Goal: Task Accomplishment & Management: Complete application form

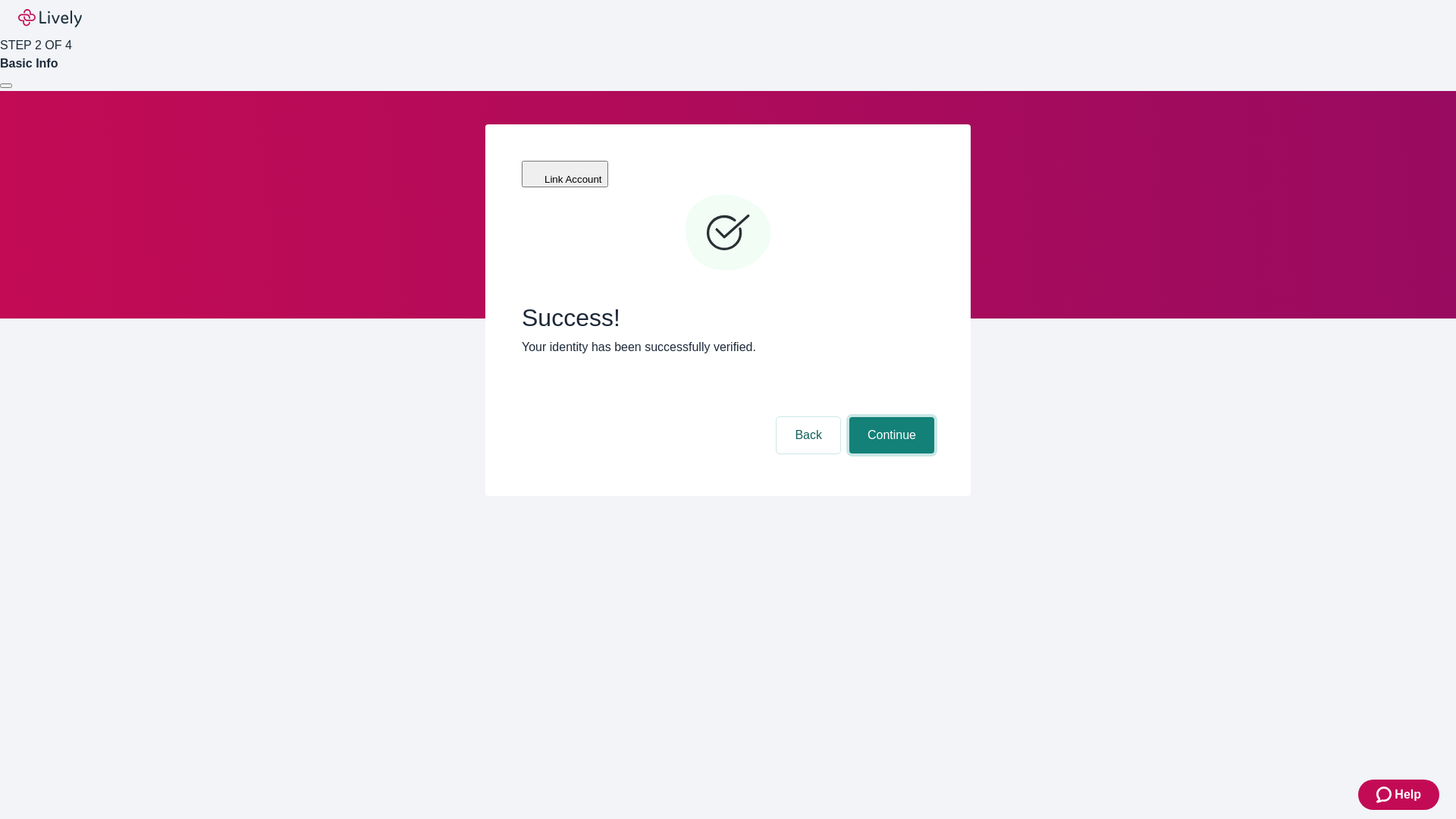
click at [890, 417] on button "Continue" at bounding box center [892, 435] width 85 height 36
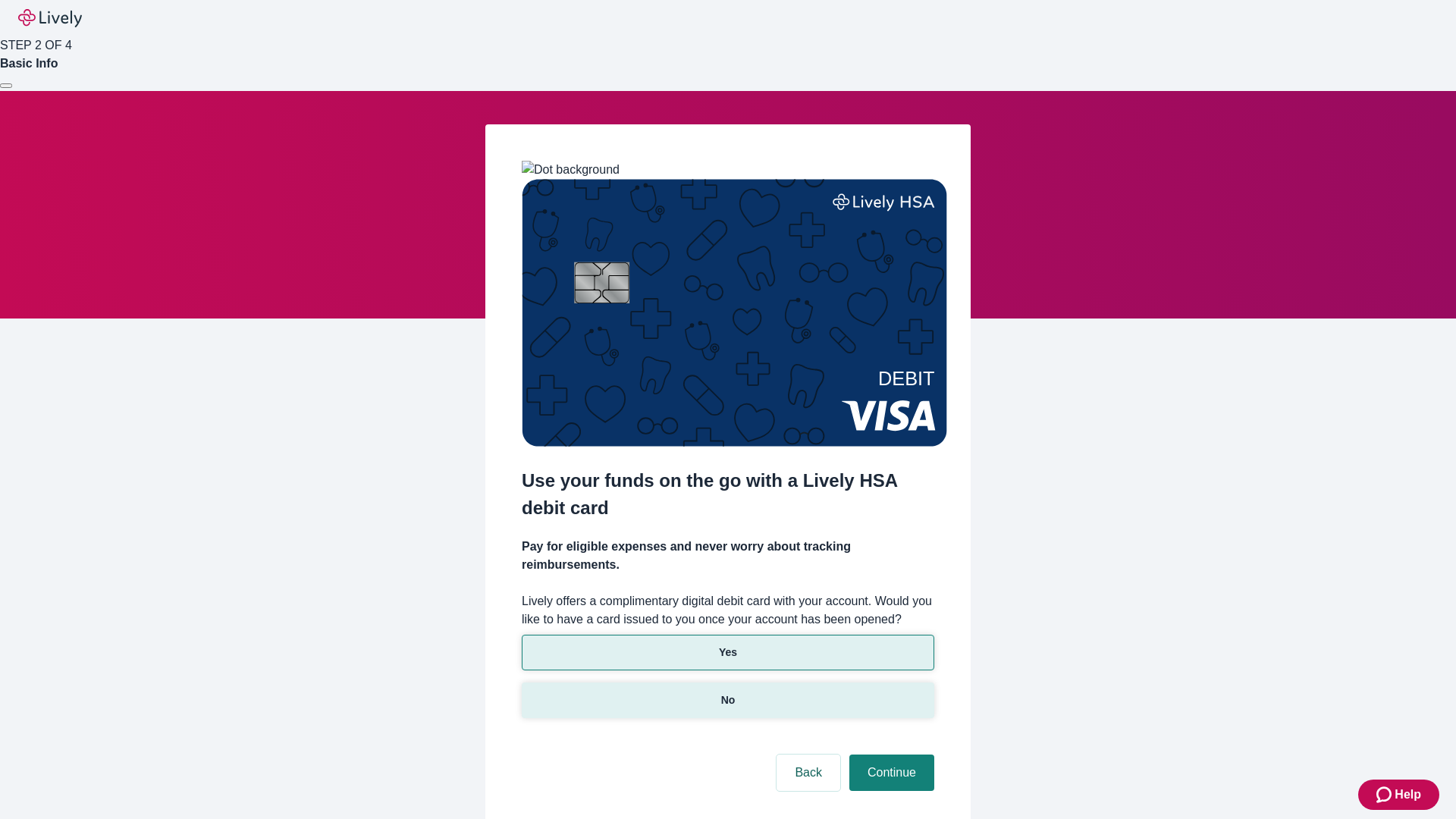
click at [727, 693] on p "No" at bounding box center [728, 701] width 14 height 16
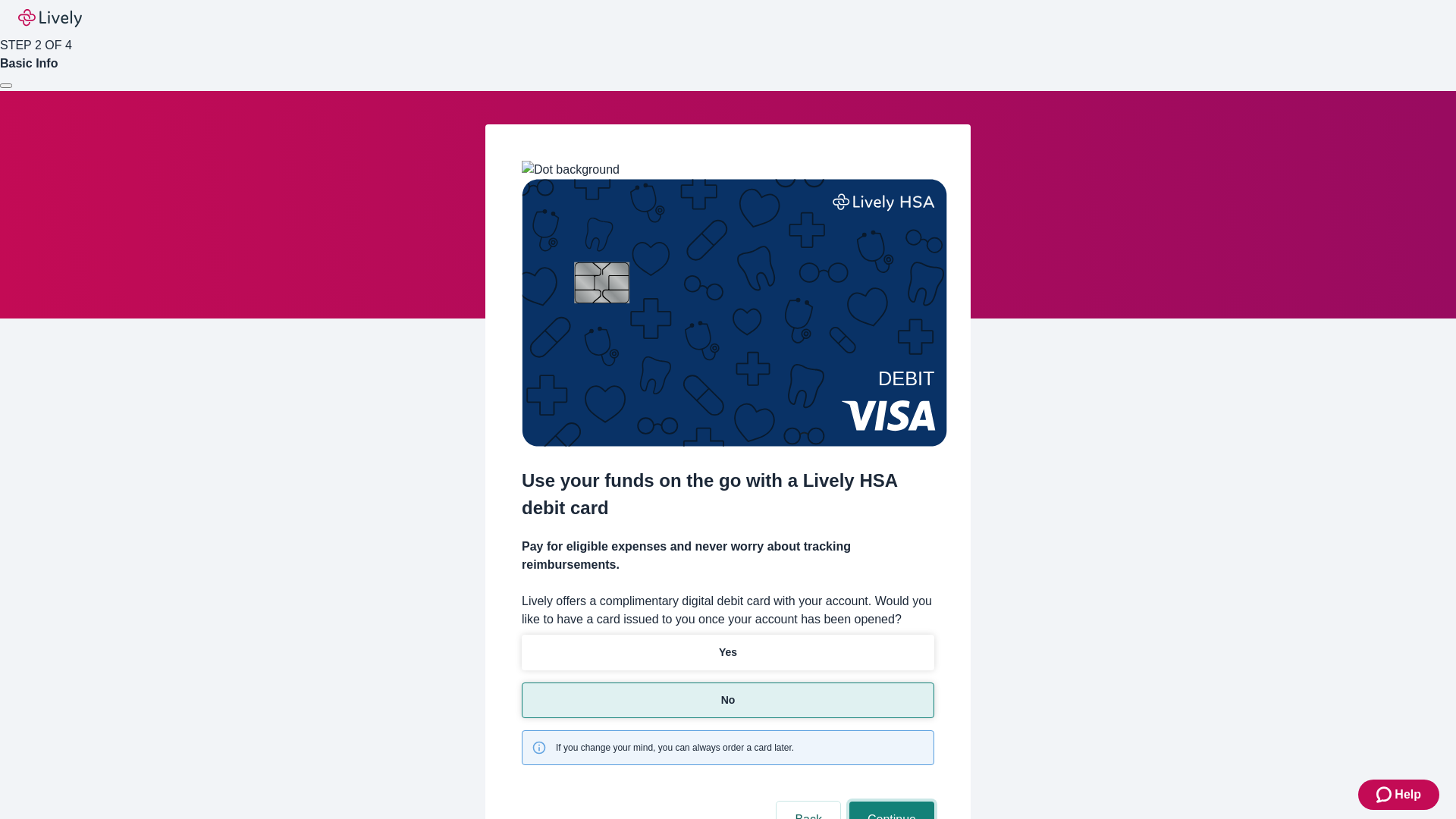
click at [890, 802] on button "Continue" at bounding box center [892, 820] width 85 height 36
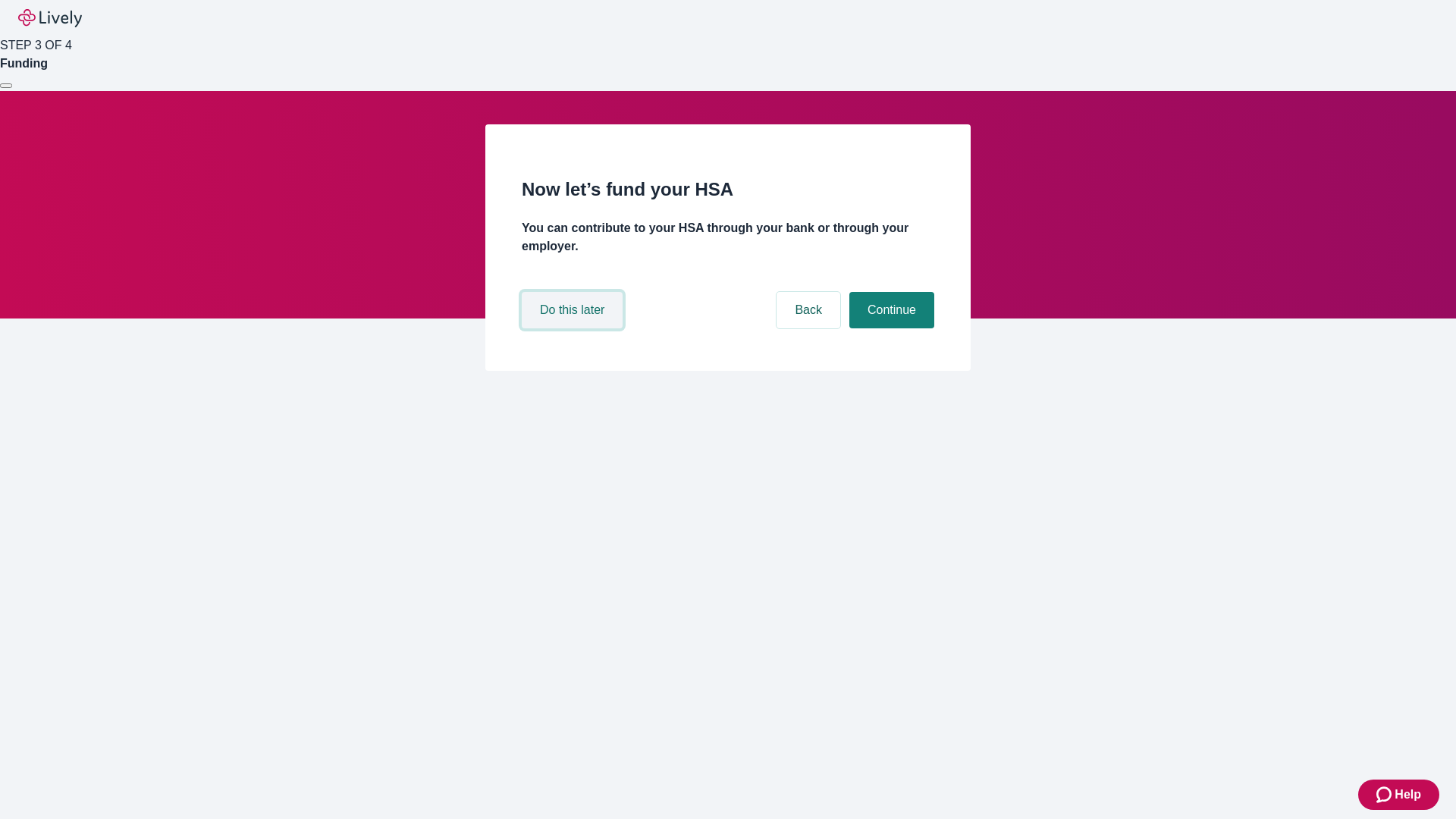
click at [574, 329] on button "Do this later" at bounding box center [572, 310] width 101 height 36
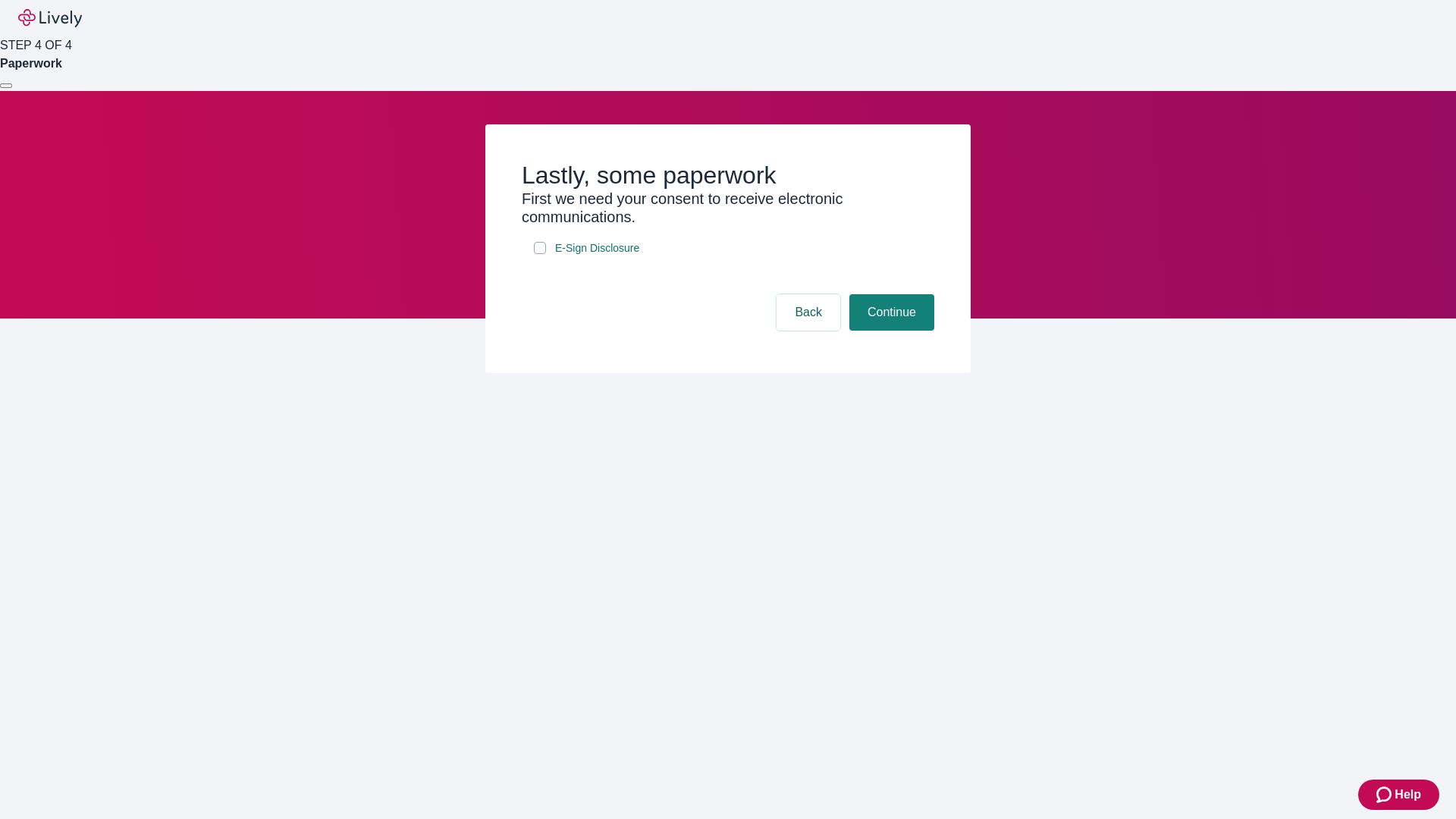
click at [540, 254] on input "E-Sign Disclosure" at bounding box center [539, 247] width 12 height 12
checkbox input "true"
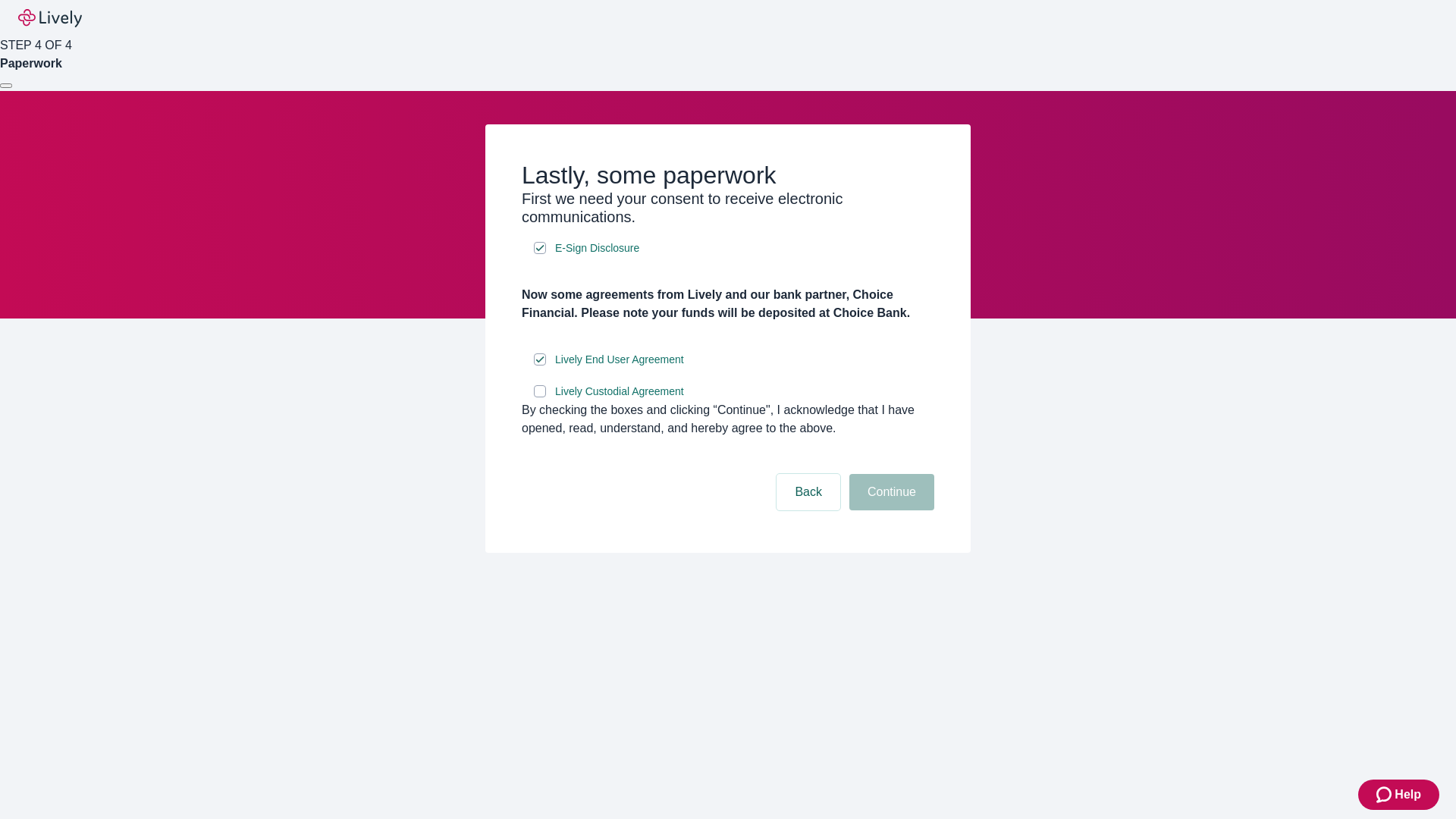
click at [540, 397] on input "Lively Custodial Agreement" at bounding box center [539, 391] width 12 height 12
checkbox input "true"
click at [890, 510] on button "Continue" at bounding box center [892, 492] width 85 height 36
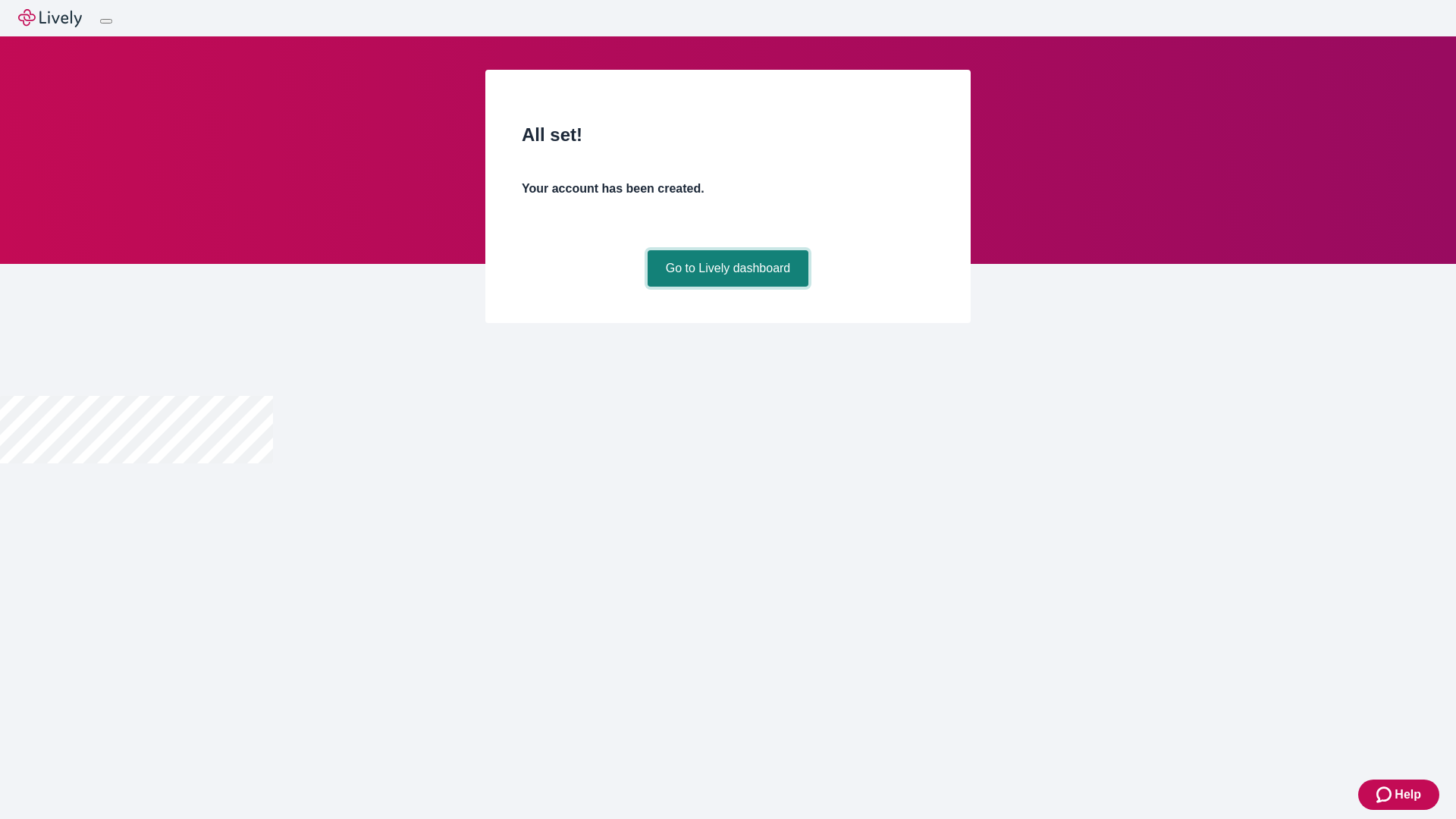
click at [727, 287] on link "Go to Lively dashboard" at bounding box center [728, 269] width 162 height 36
